Goal: Task Accomplishment & Management: Use online tool/utility

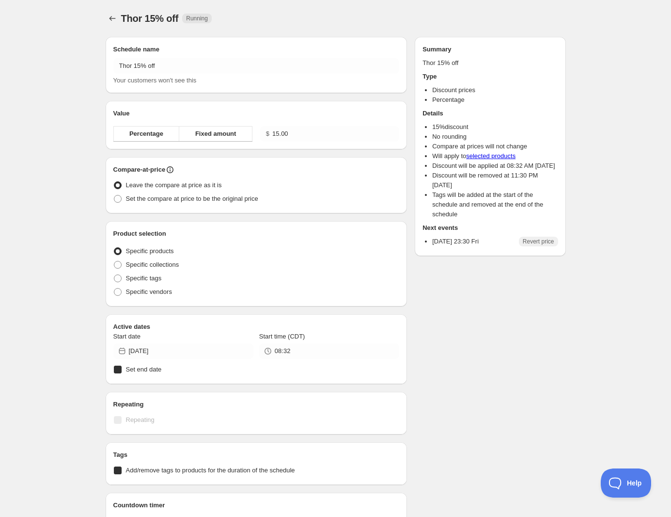
radio input "true"
checkbox input "true"
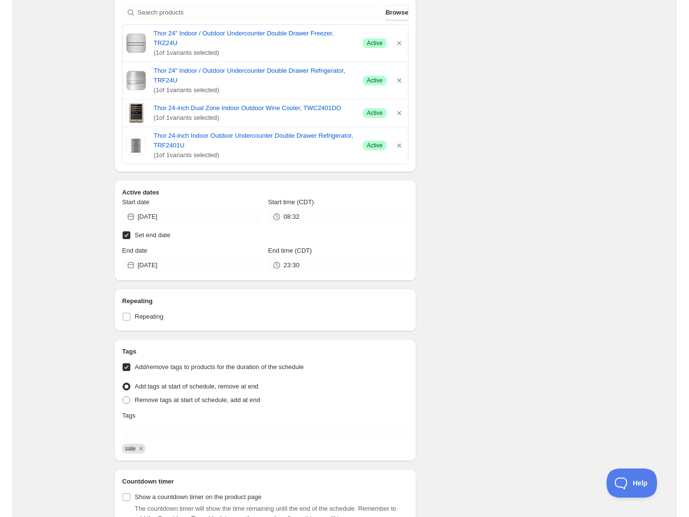
scroll to position [223, 0]
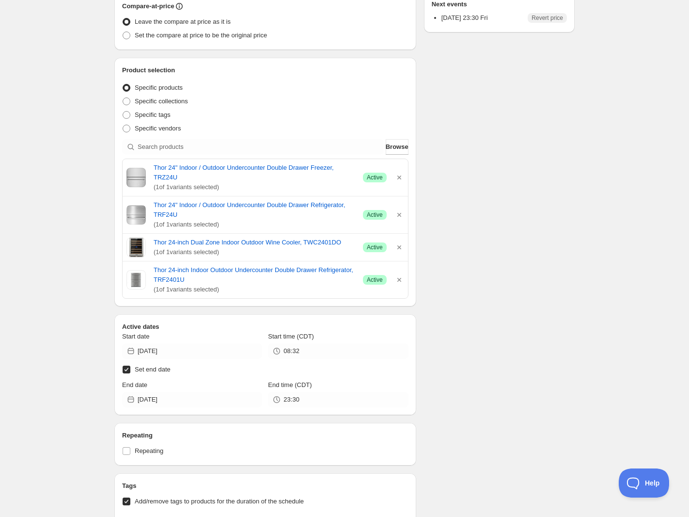
type input "[DATE]"
type input "11:30"
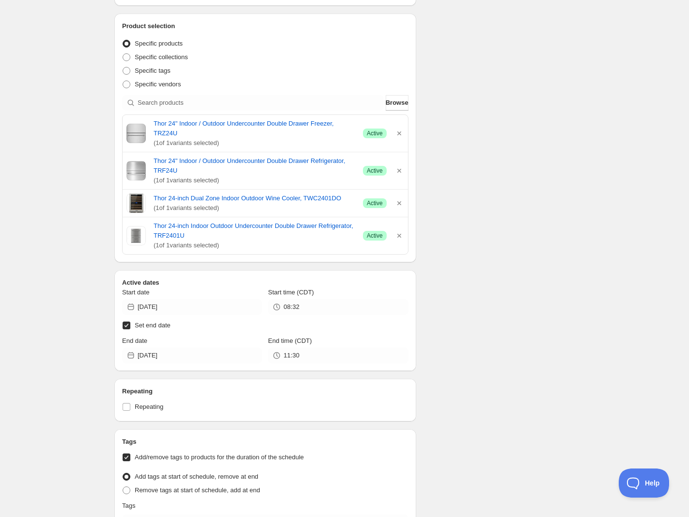
scroll to position [508, 0]
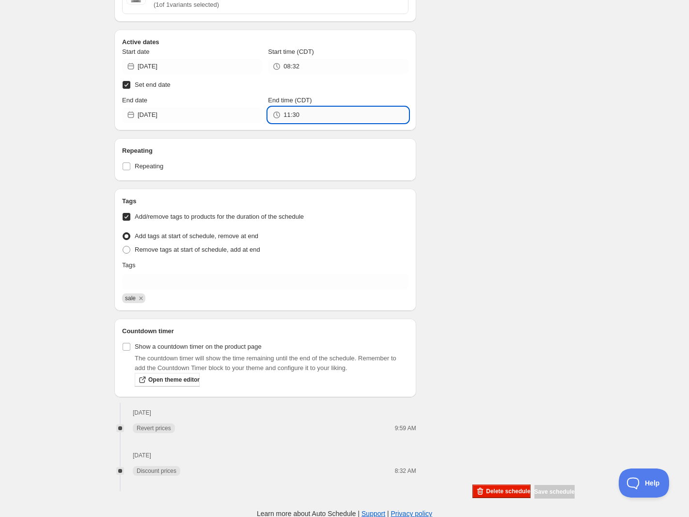
click at [311, 111] on input "11:30" at bounding box center [346, 115] width 125 height 16
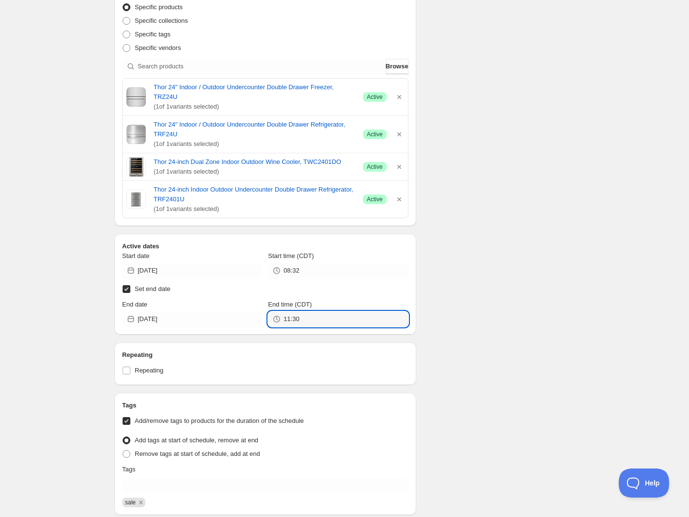
scroll to position [447, 0]
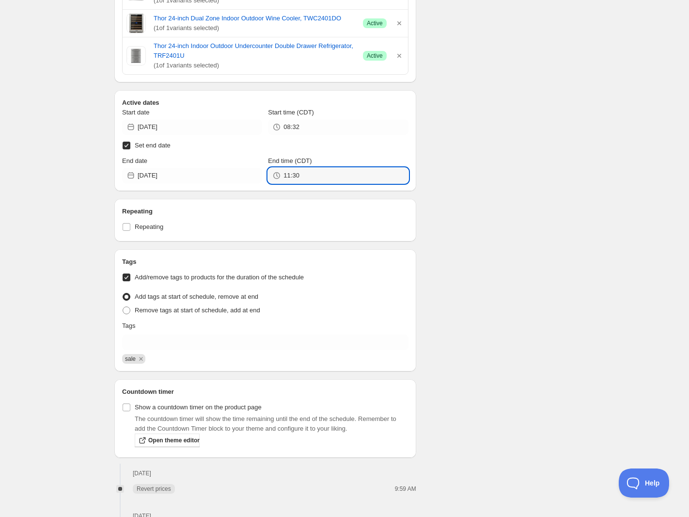
click at [561, 316] on div "Schedule name Thor 15% off Your customers won't see this Value Percentage Fixed…" at bounding box center [341, 71] width 468 height 978
